Goal: Navigation & Orientation: Go to known website

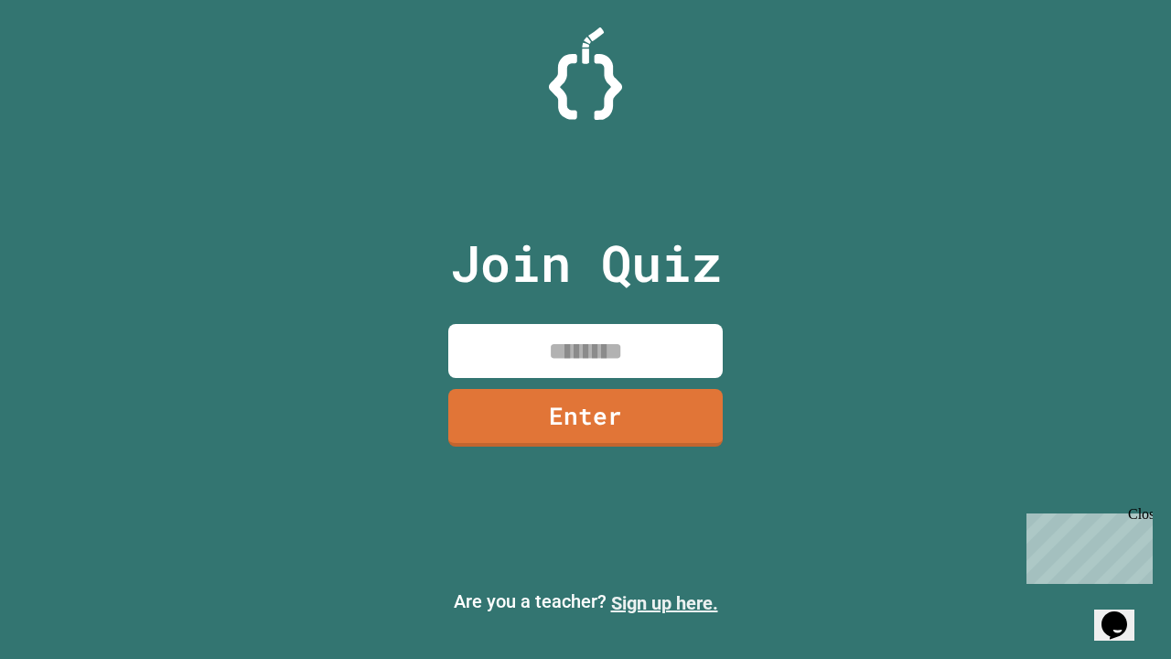
click at [664, 603] on link "Sign up here." at bounding box center [664, 603] width 107 height 22
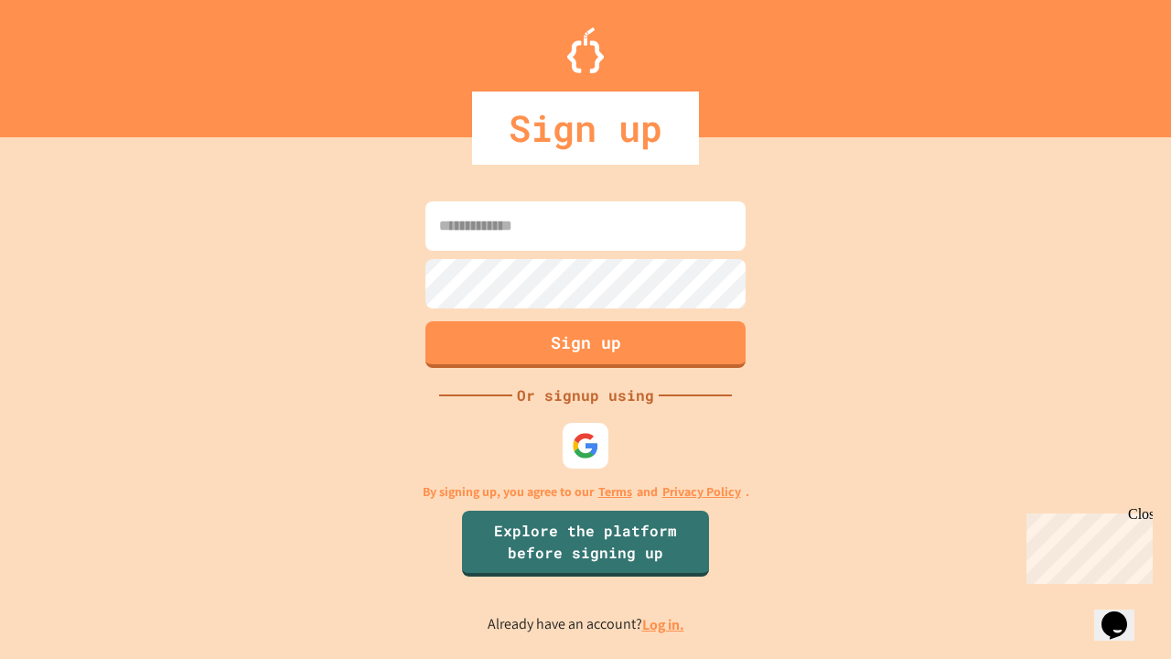
click at [664, 624] on link "Log in." at bounding box center [663, 624] width 42 height 19
